Goal: Task Accomplishment & Management: Manage account settings

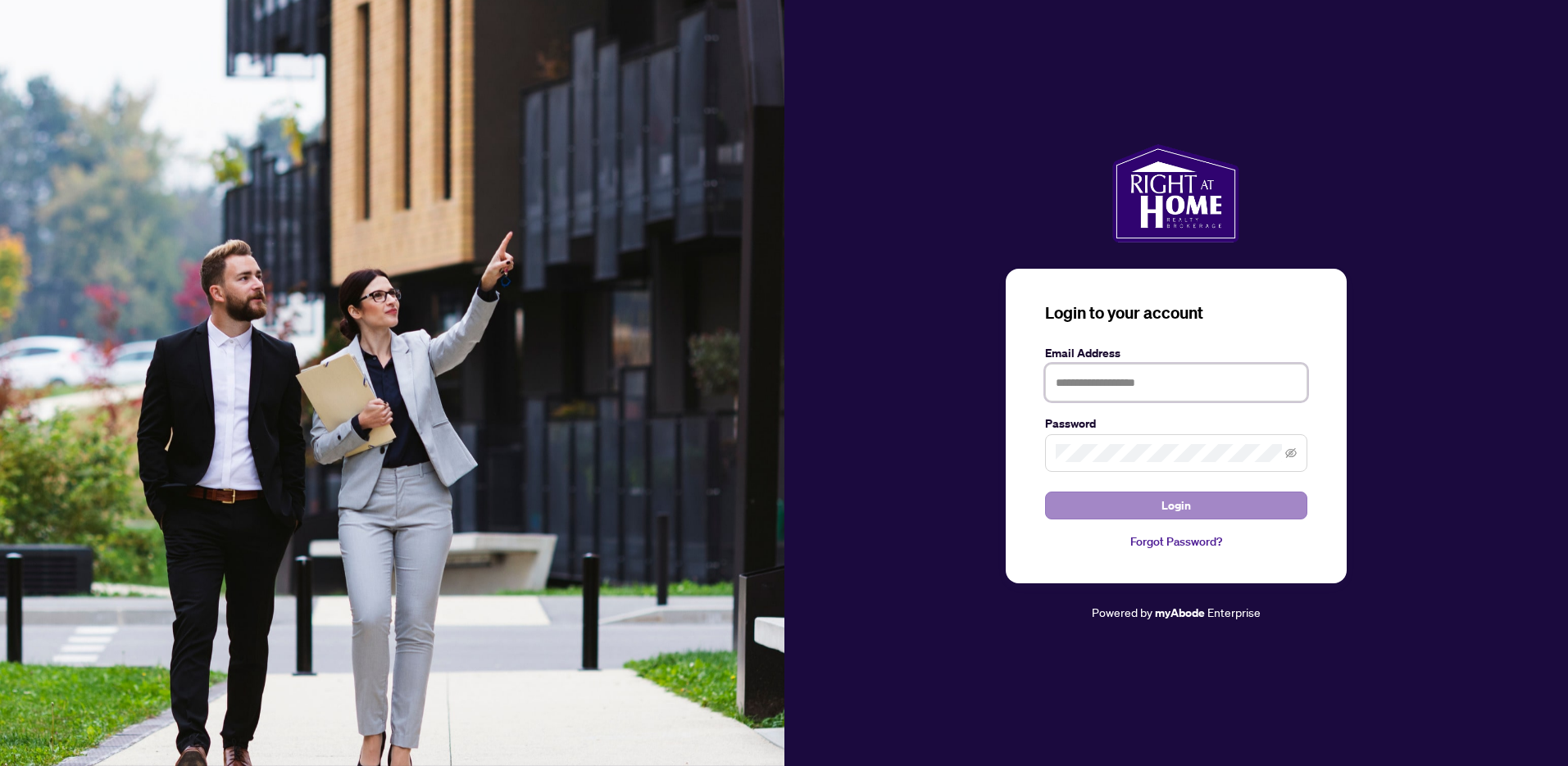
type input "**********"
click at [1158, 497] on button "Login" at bounding box center [1176, 506] width 262 height 27
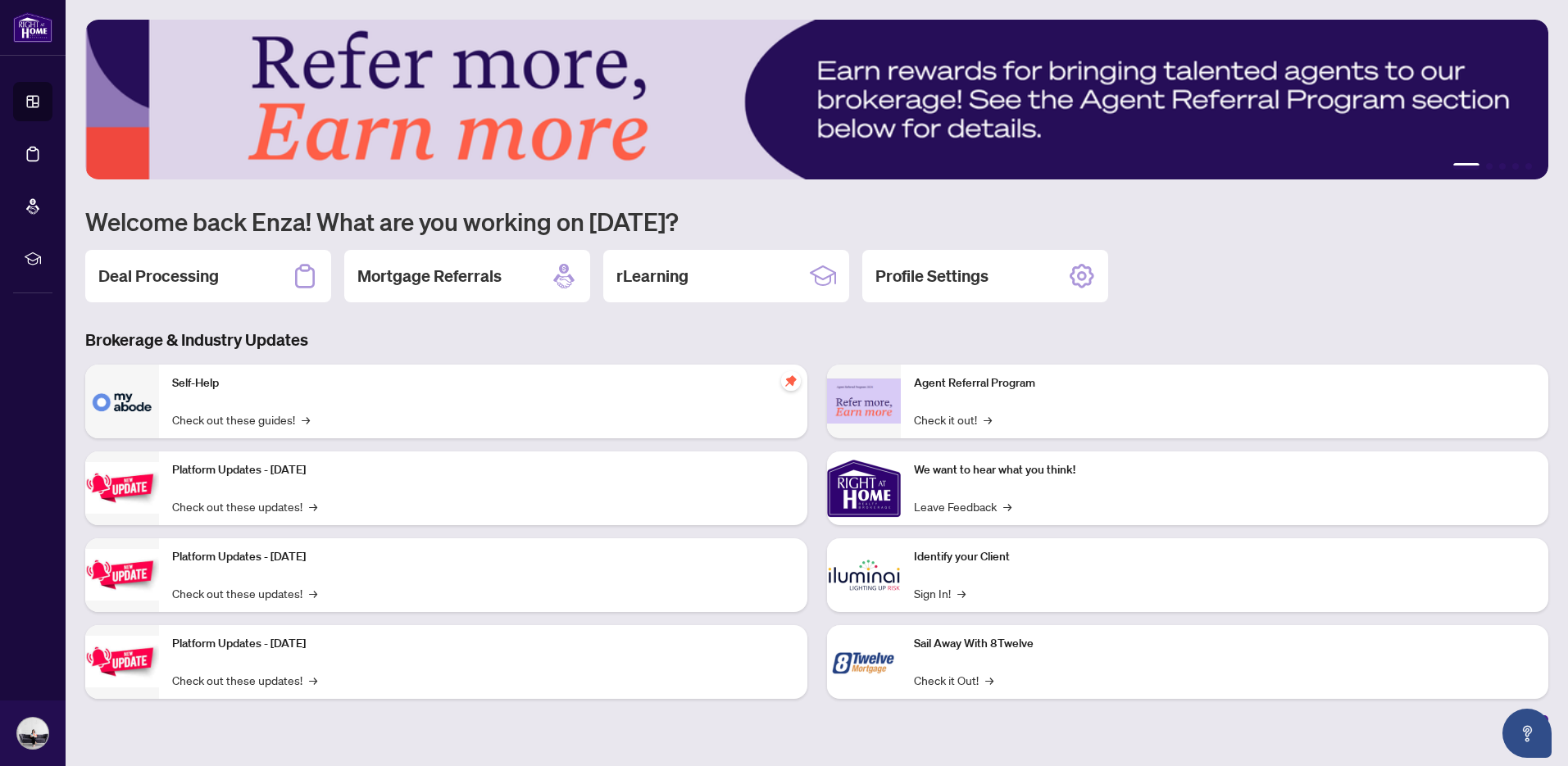
click at [215, 281] on h2 "Deal Processing" at bounding box center [159, 276] width 120 height 23
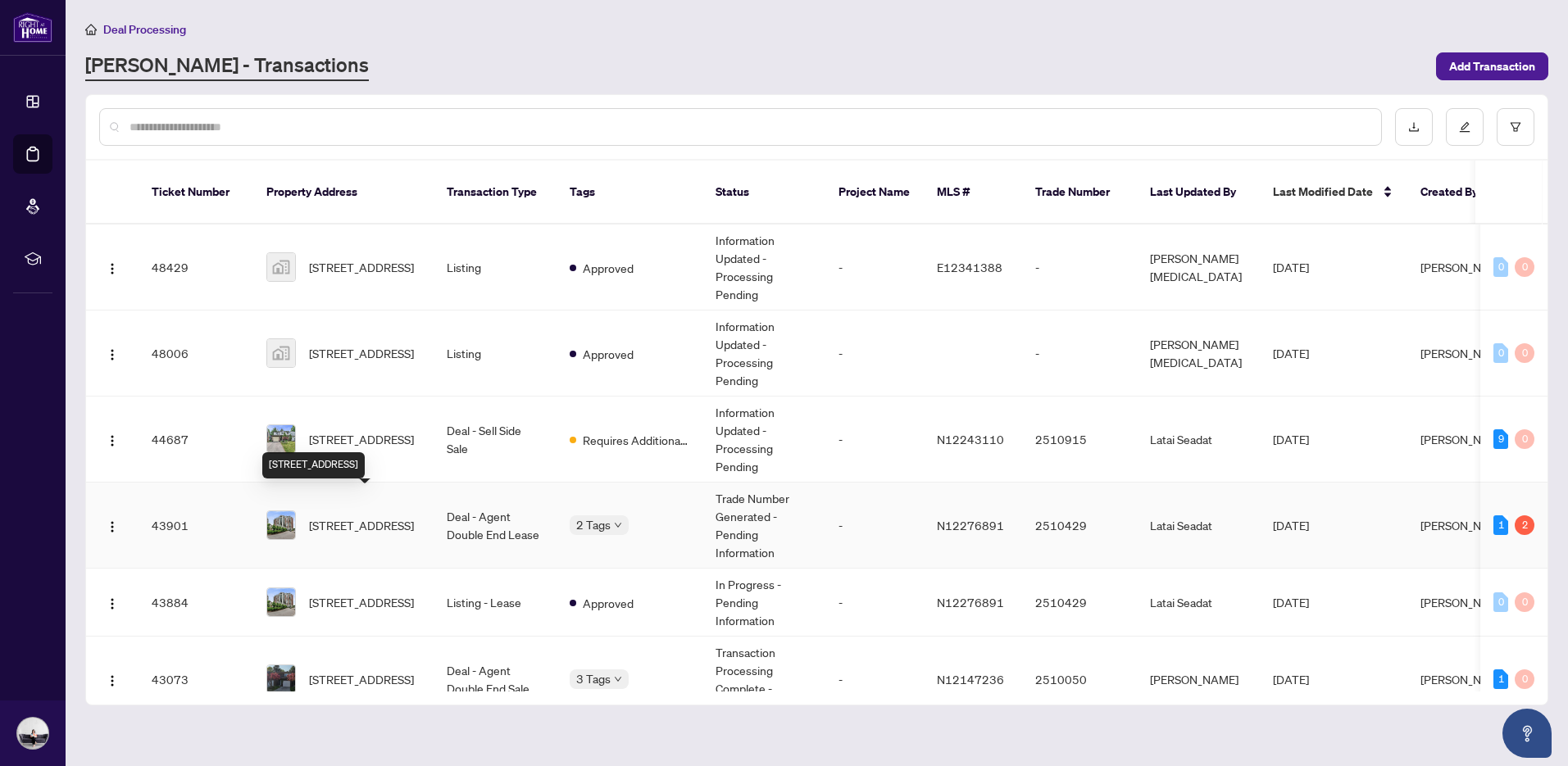
click at [380, 516] on span "[STREET_ADDRESS]" at bounding box center [362, 525] width 105 height 18
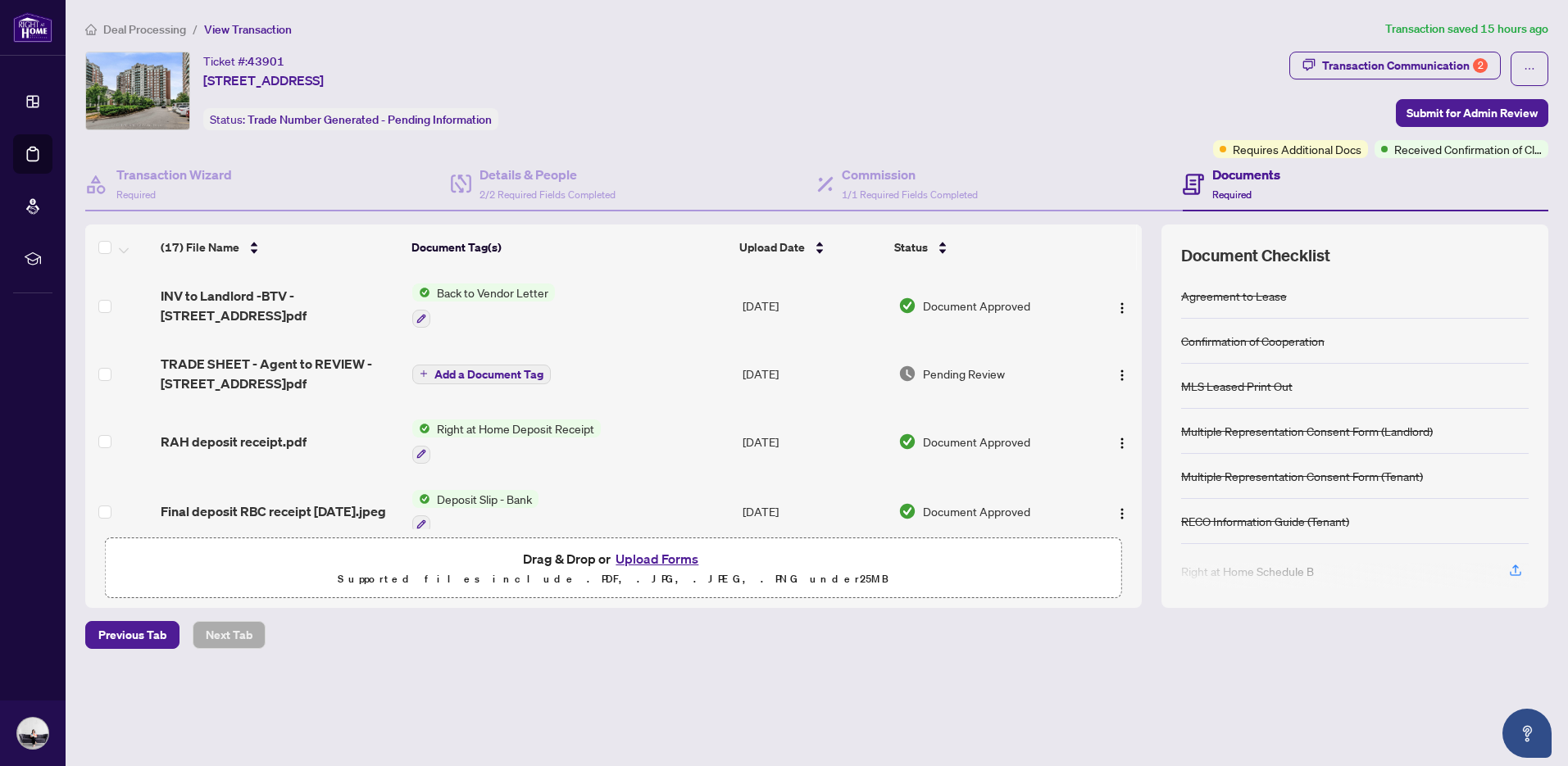
click at [509, 375] on span "Add a Document Tag" at bounding box center [489, 374] width 109 height 11
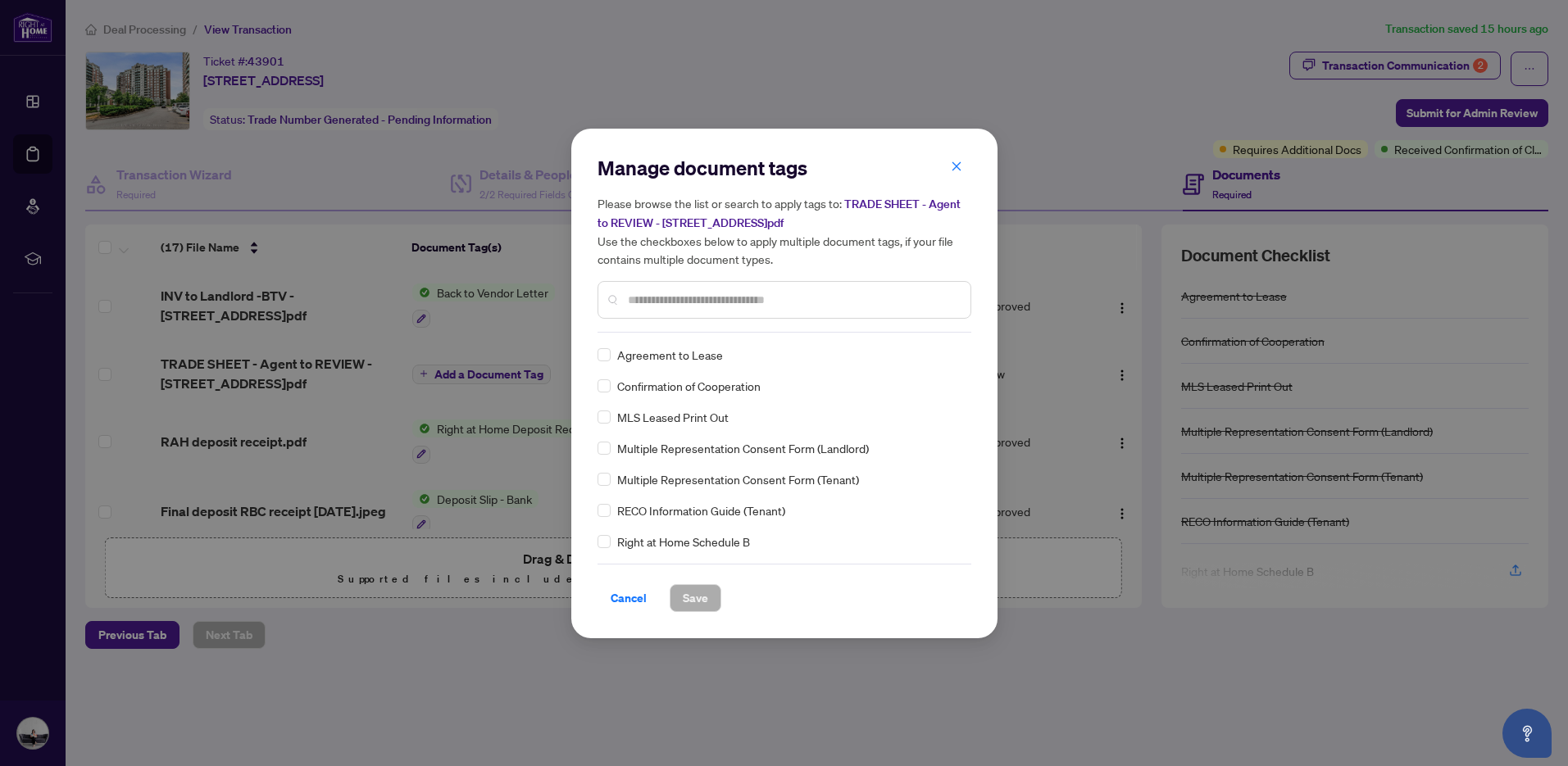
click at [297, 373] on div "Manage document tags Please browse the list or search to apply tags to: TRADE S…" at bounding box center [784, 383] width 1568 height 766
click at [958, 171] on icon "close" at bounding box center [956, 166] width 11 height 11
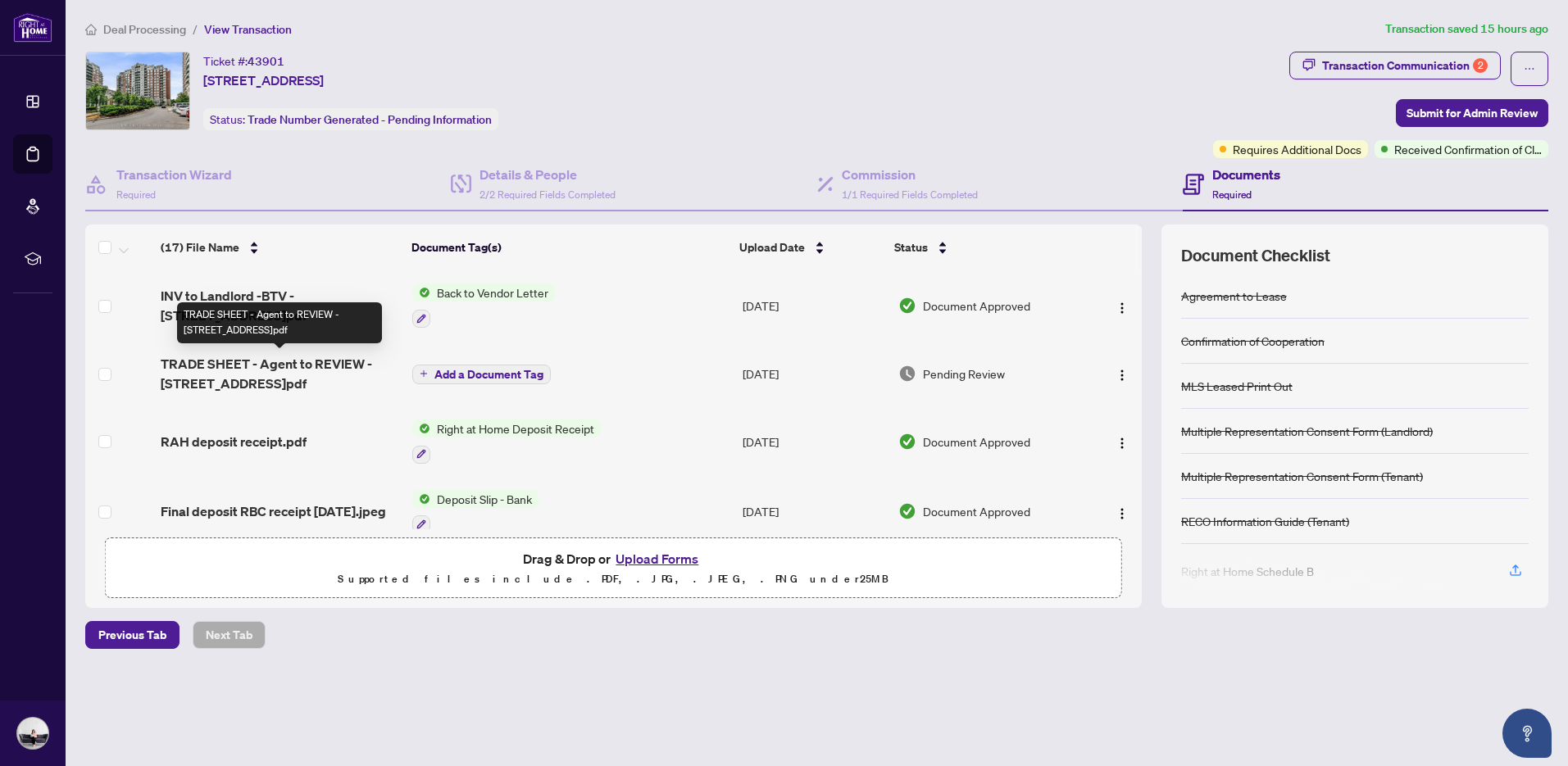
click at [236, 374] on span "TRADE SHEET - Agent to REVIEW - [STREET_ADDRESS]pdf" at bounding box center [280, 374] width 239 height 40
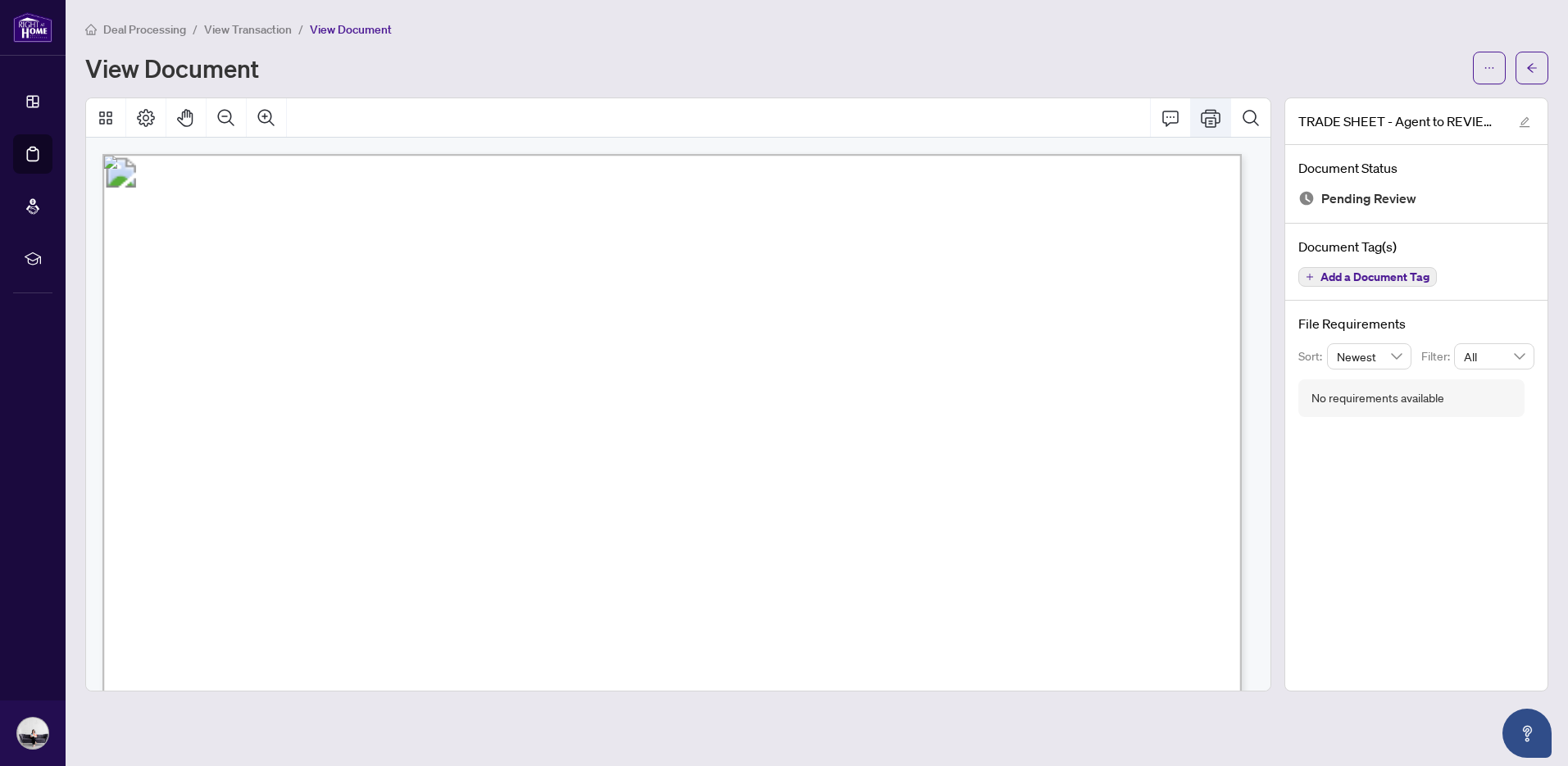
click at [1211, 120] on icon "Print" at bounding box center [1211, 118] width 20 height 18
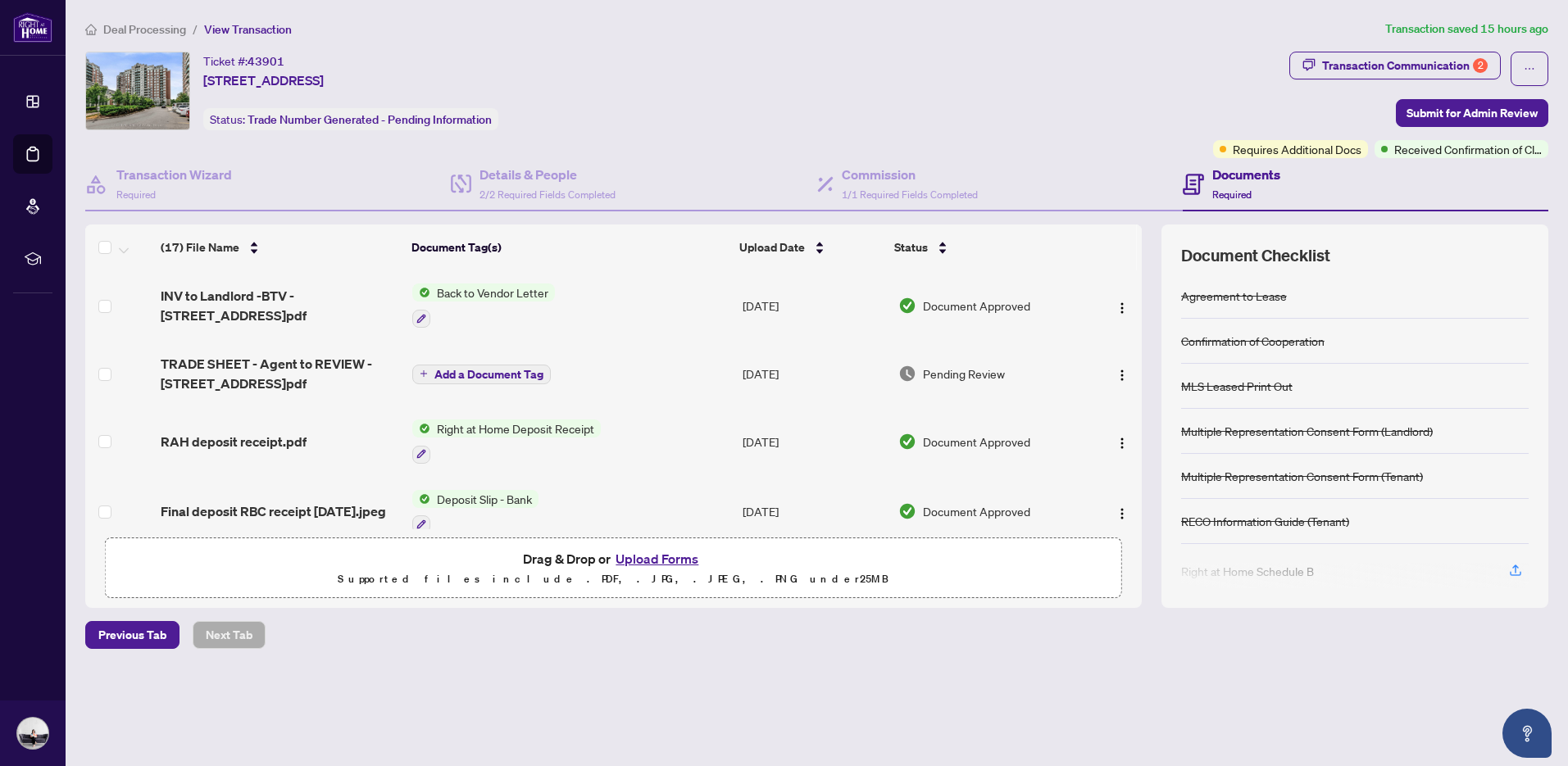
click at [674, 557] on button "Upload Forms" at bounding box center [657, 558] width 93 height 21
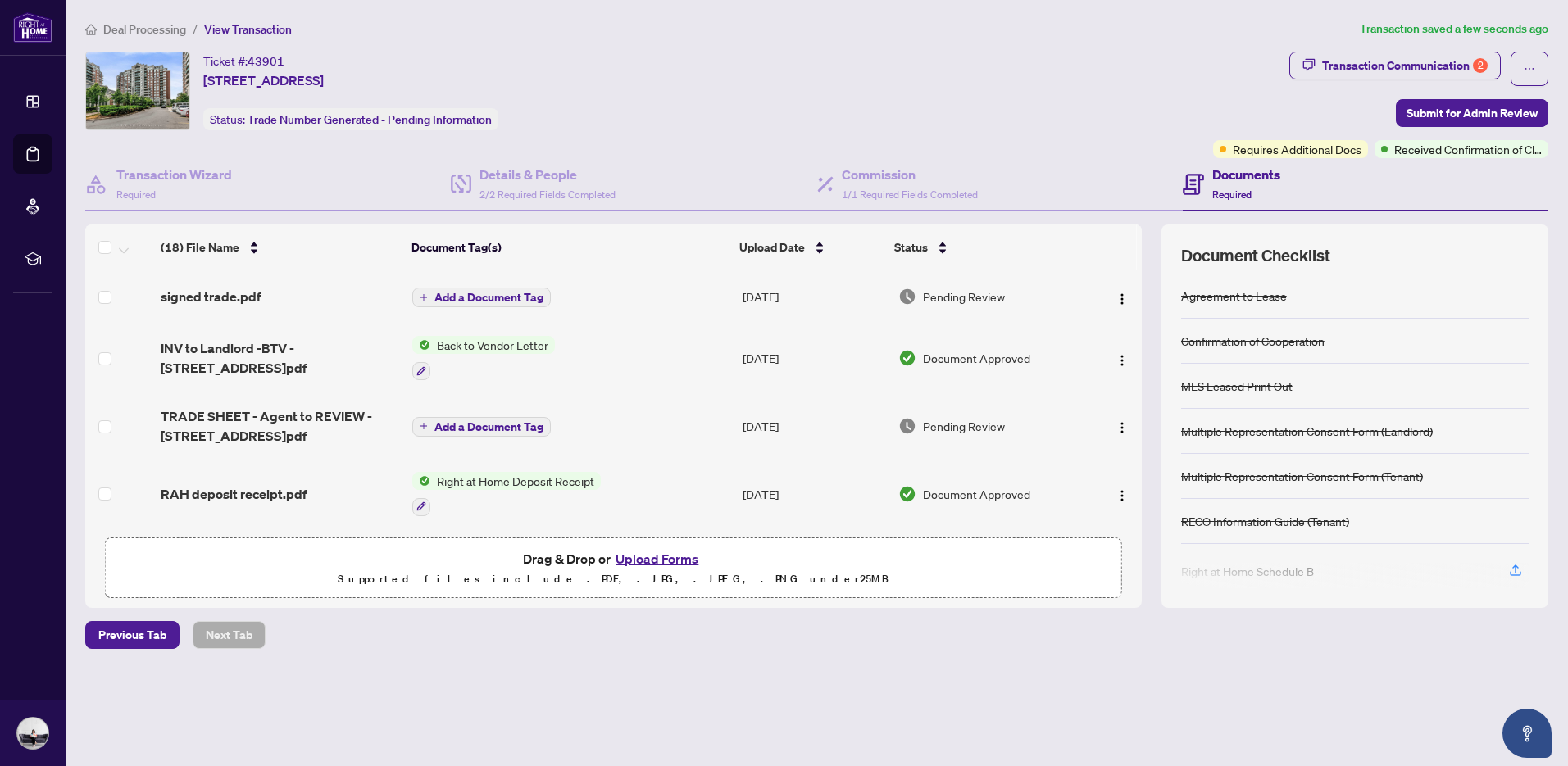
drag, startPoint x: 1137, startPoint y: 285, endPoint x: 1138, endPoint y: 302, distance: 17.0
click at [1137, 301] on div "signed trade.pdf Add a Document Tag [DATE] Pending Review INV to Landlord -BTV …" at bounding box center [613, 400] width 1057 height 259
click at [1094, 355] on div at bounding box center [1114, 358] width 42 height 27
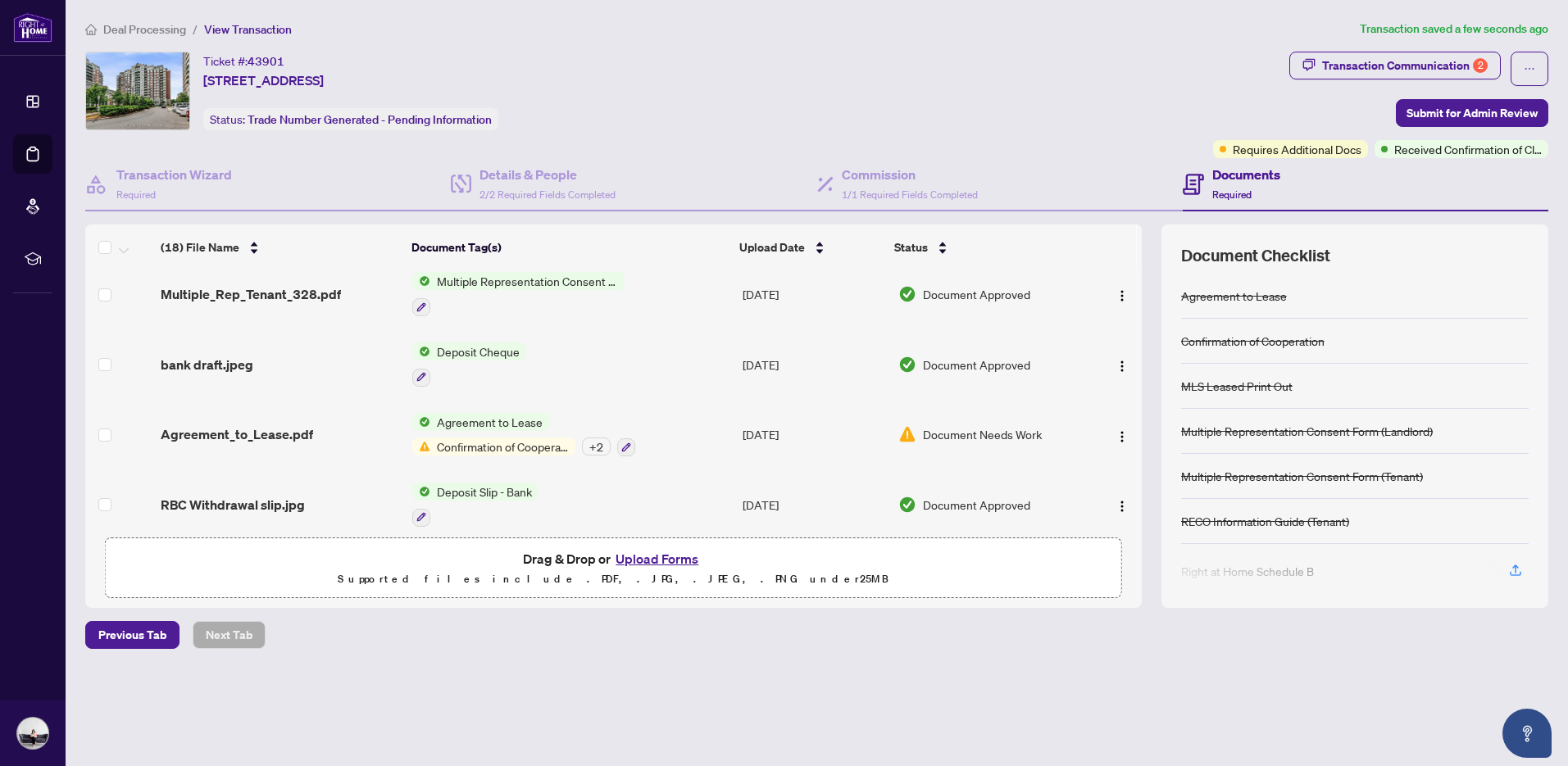
scroll to position [965, 0]
